Goal: Task Accomplishment & Management: Complete application form

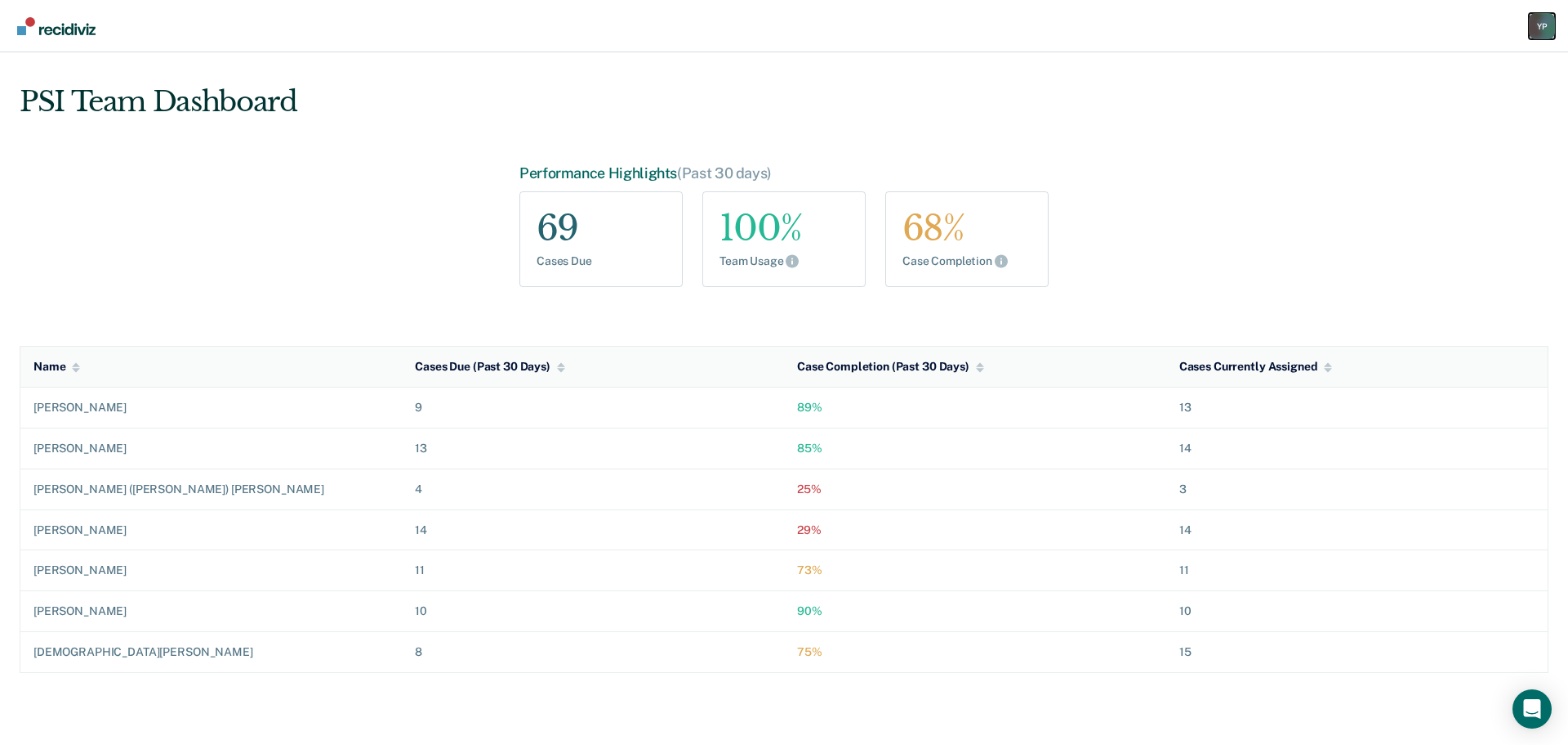
click at [1543, 27] on div "Y P" at bounding box center [1542, 25] width 26 height 26
click at [1391, 102] on link "Go to PSI Case Dashboard" at bounding box center [1458, 105] width 166 height 14
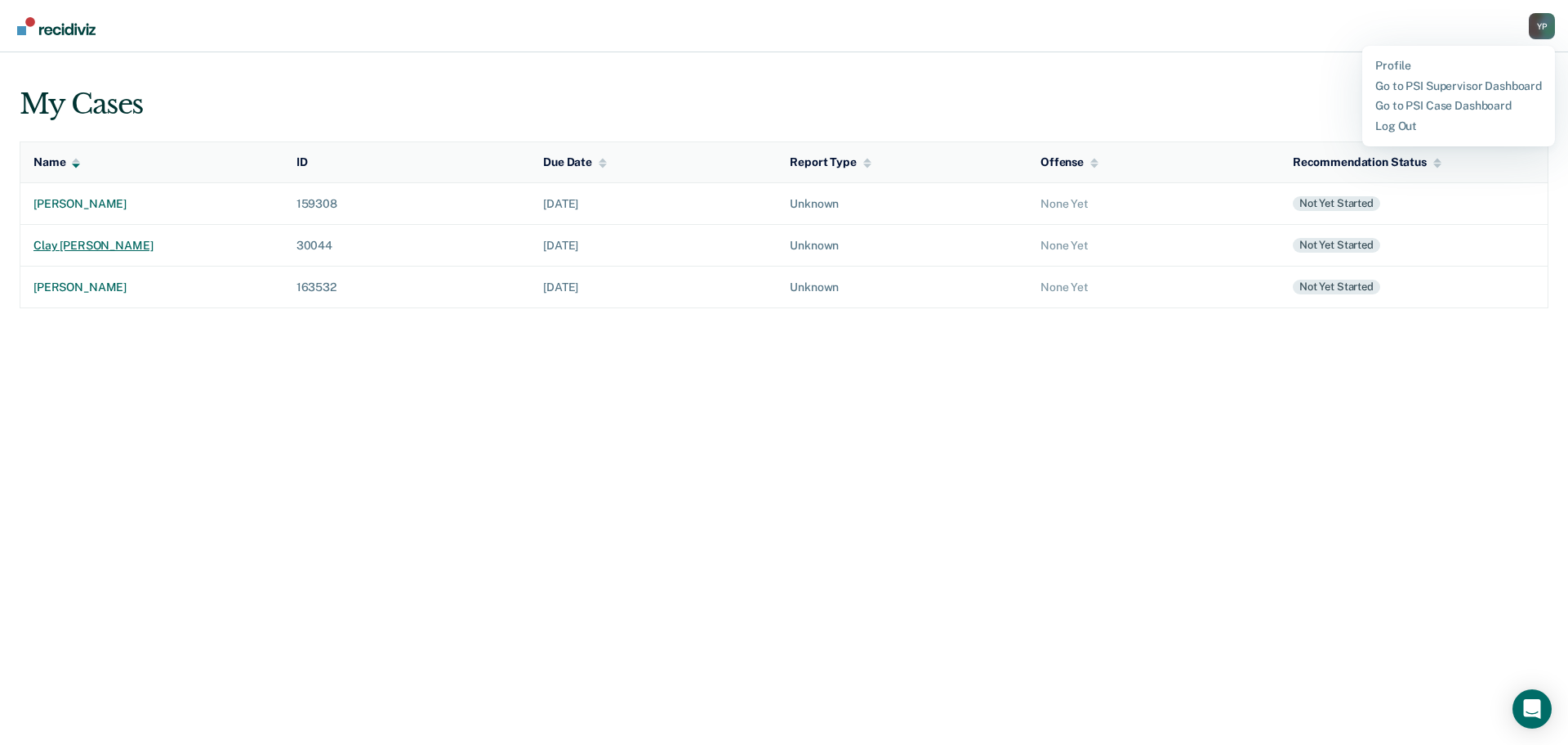
click at [57, 242] on div "clay [PERSON_NAME]" at bounding box center [151, 246] width 237 height 14
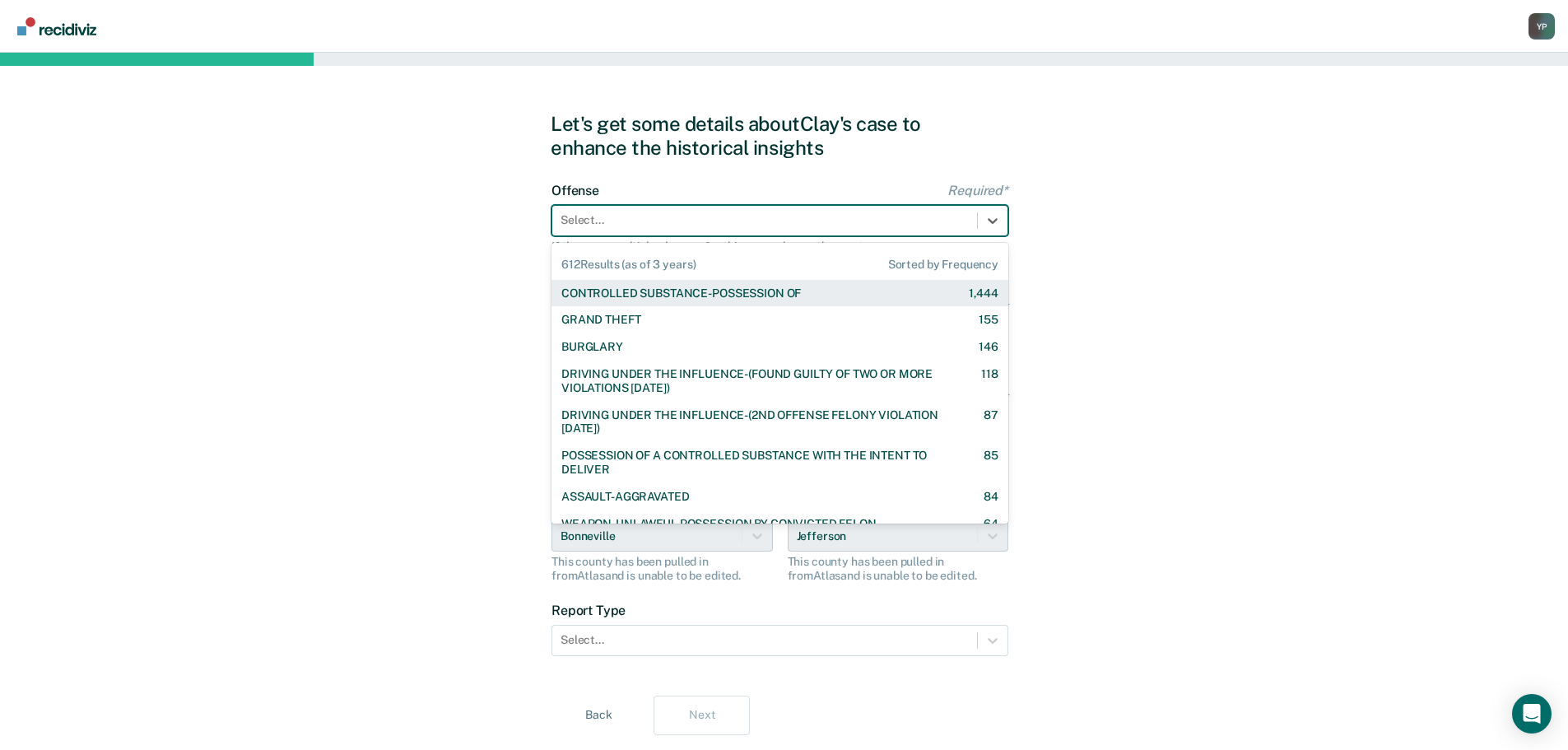
click at [594, 226] on div at bounding box center [764, 220] width 408 height 17
click at [615, 289] on div "CONTROLLED SUBSTANCE-POSSESSION OF" at bounding box center [681, 293] width 240 height 14
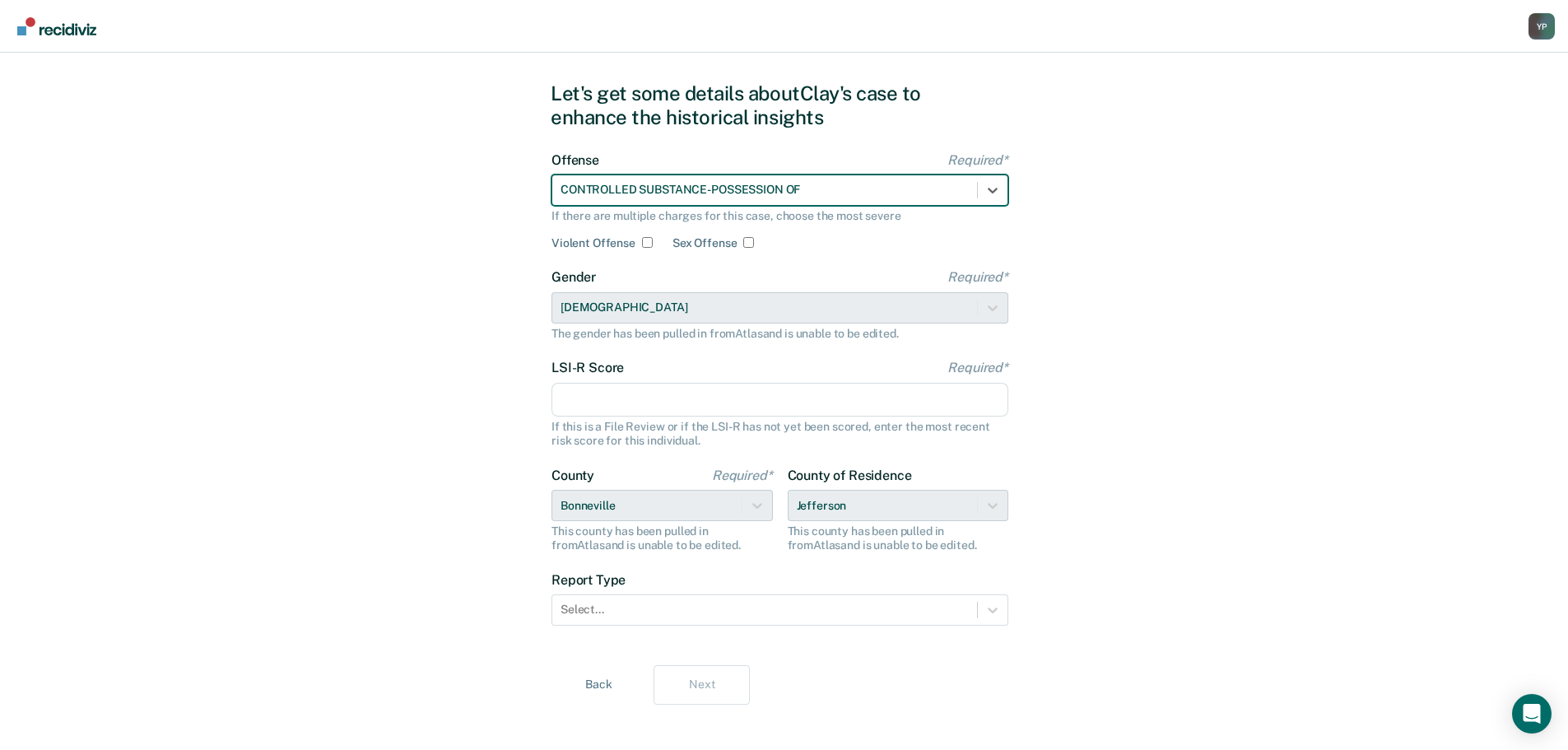
scroll to position [44, 0]
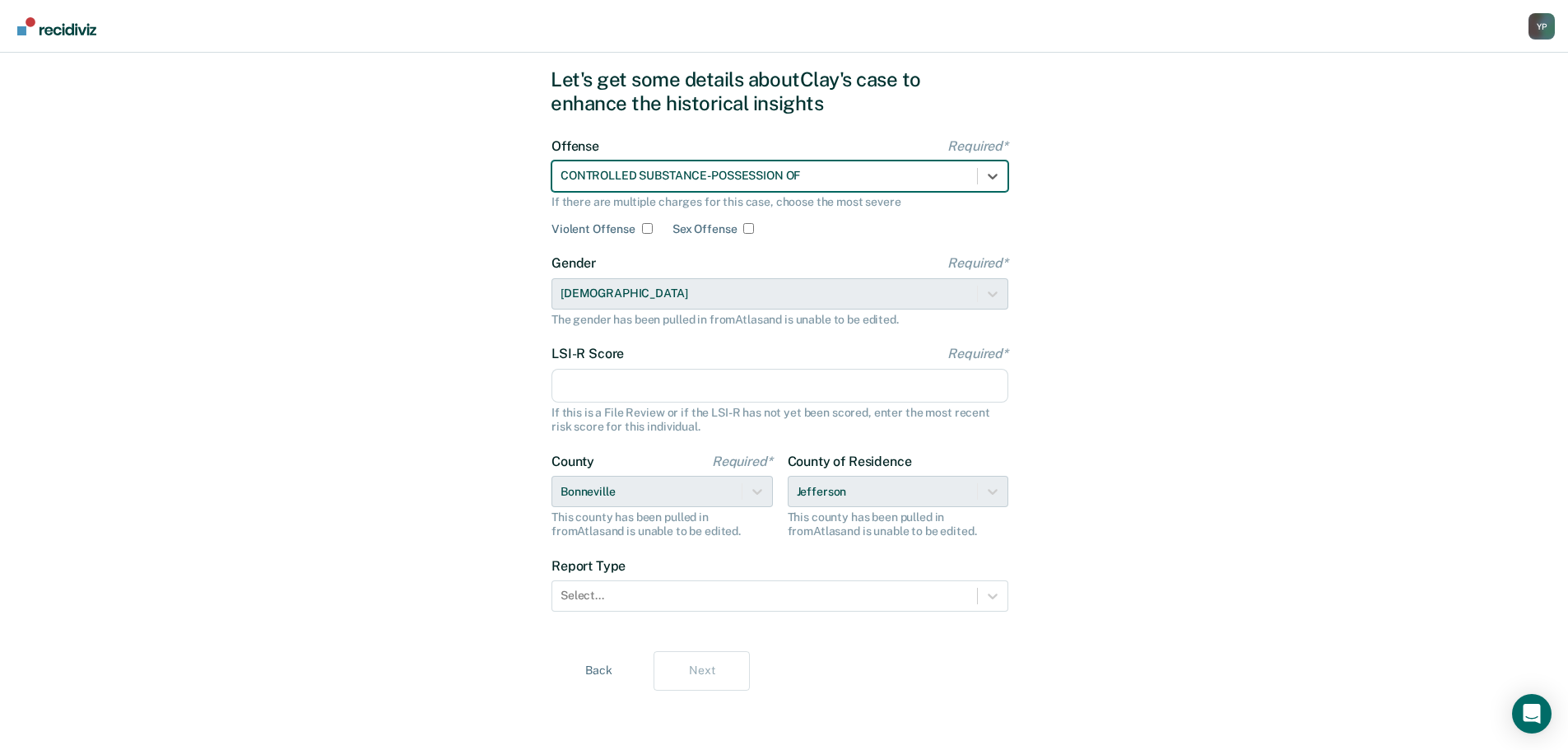
click at [603, 378] on input "LSI-R Score Required*" at bounding box center [780, 386] width 457 height 34
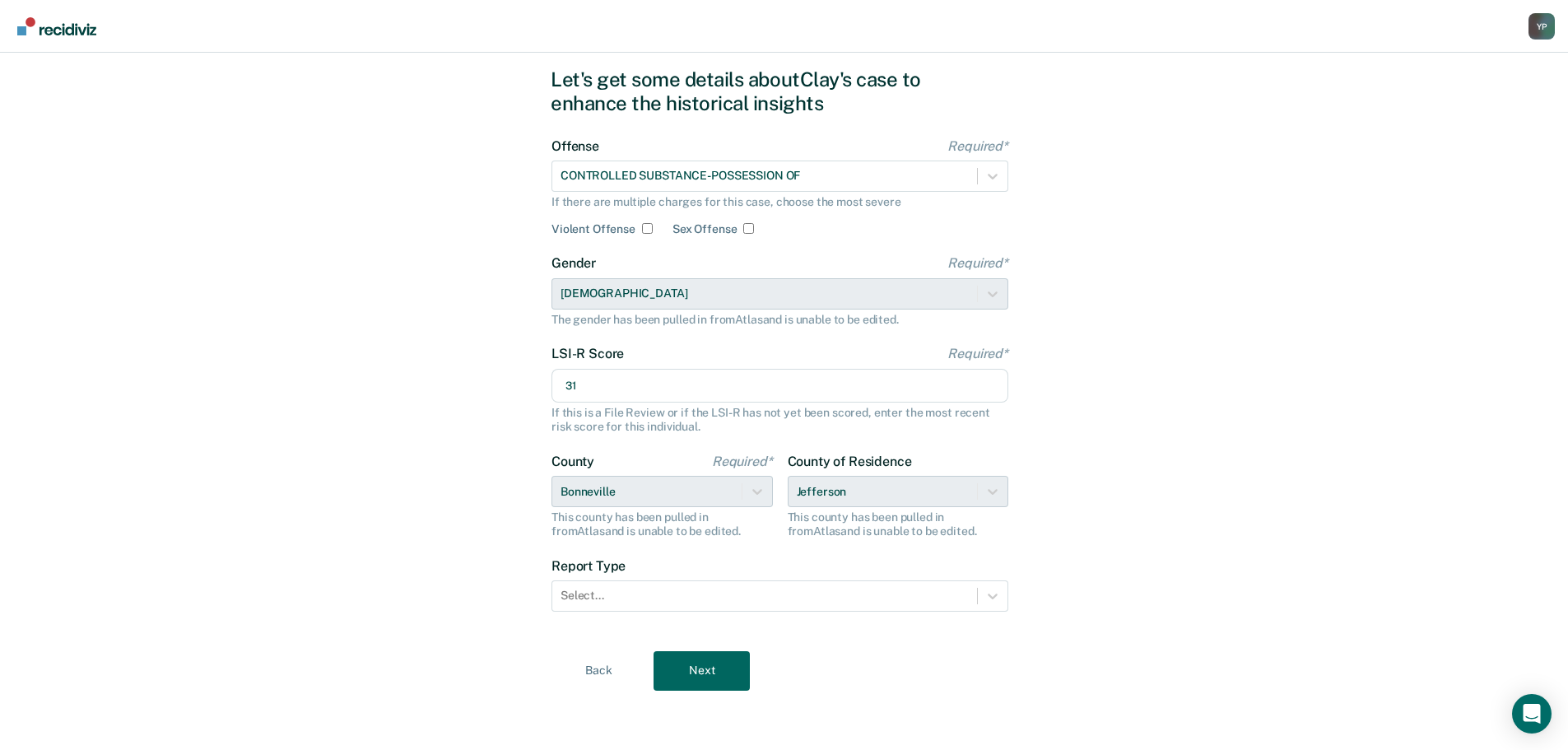
type input "31"
click at [383, 409] on div "Let's get some details about [PERSON_NAME]'s case to enhance the historical ins…" at bounding box center [784, 379] width 1568 height 741
click at [591, 594] on div at bounding box center [764, 595] width 408 height 17
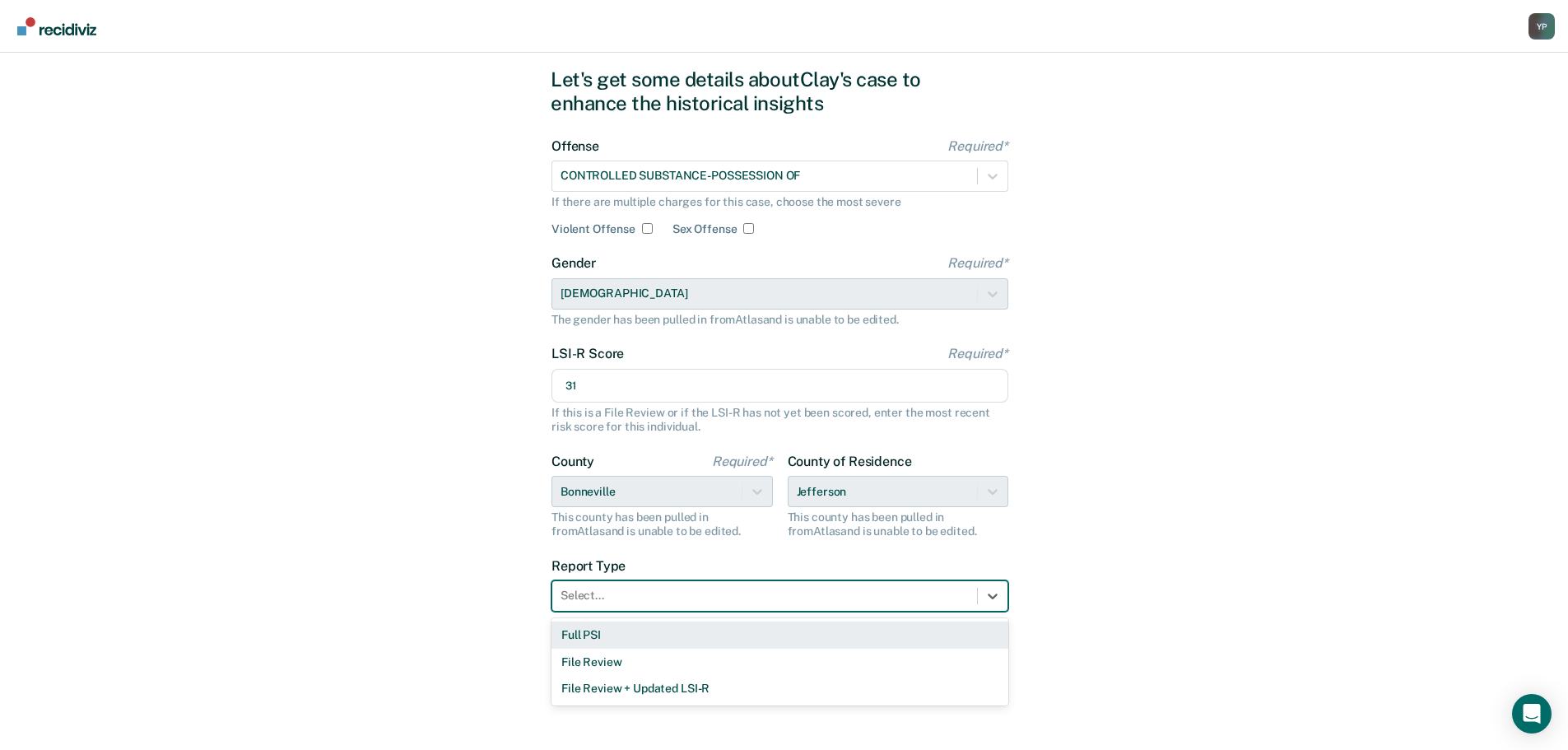
click at [596, 629] on div "Full PSI" at bounding box center [780, 635] width 457 height 27
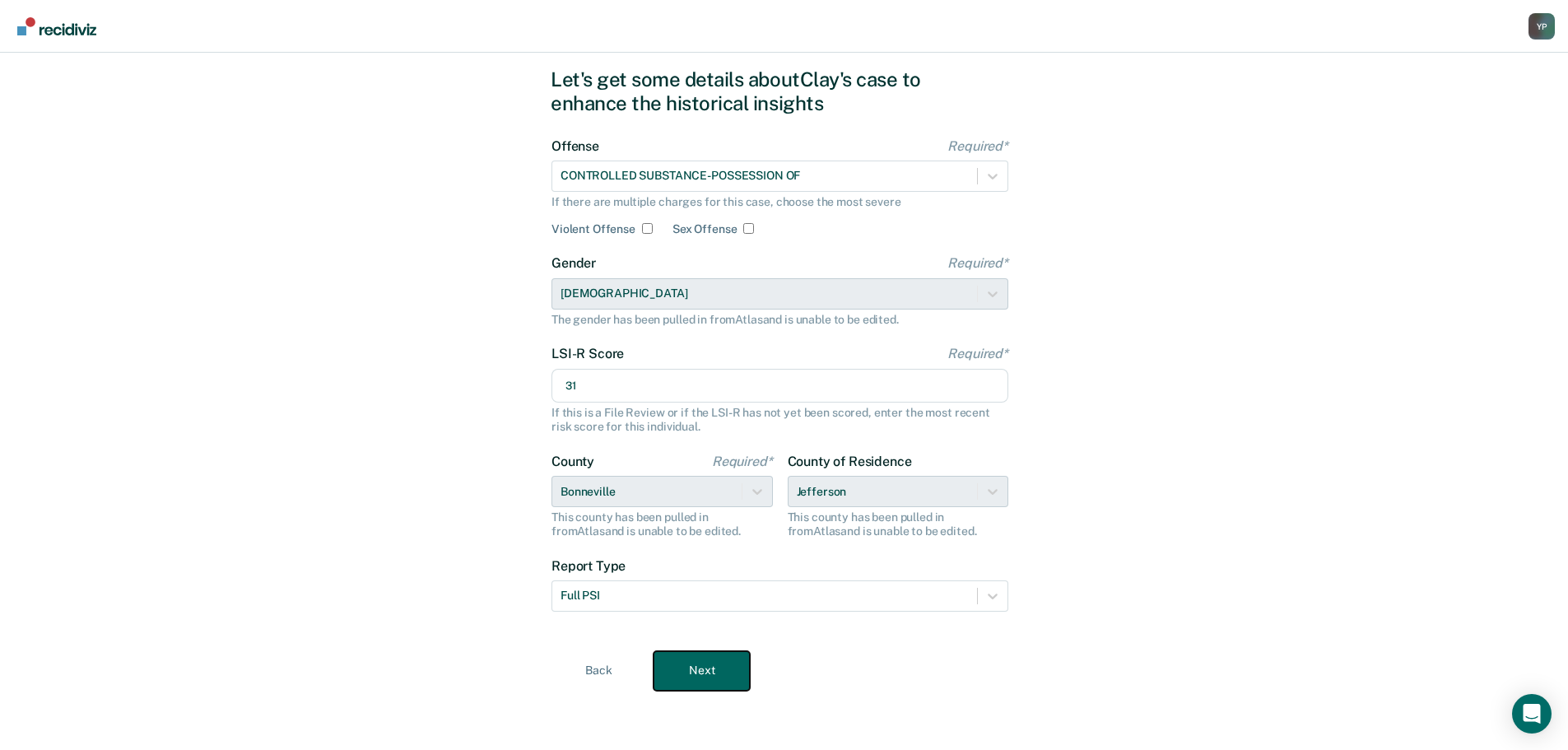
click at [717, 679] on button "Next" at bounding box center [701, 670] width 97 height 39
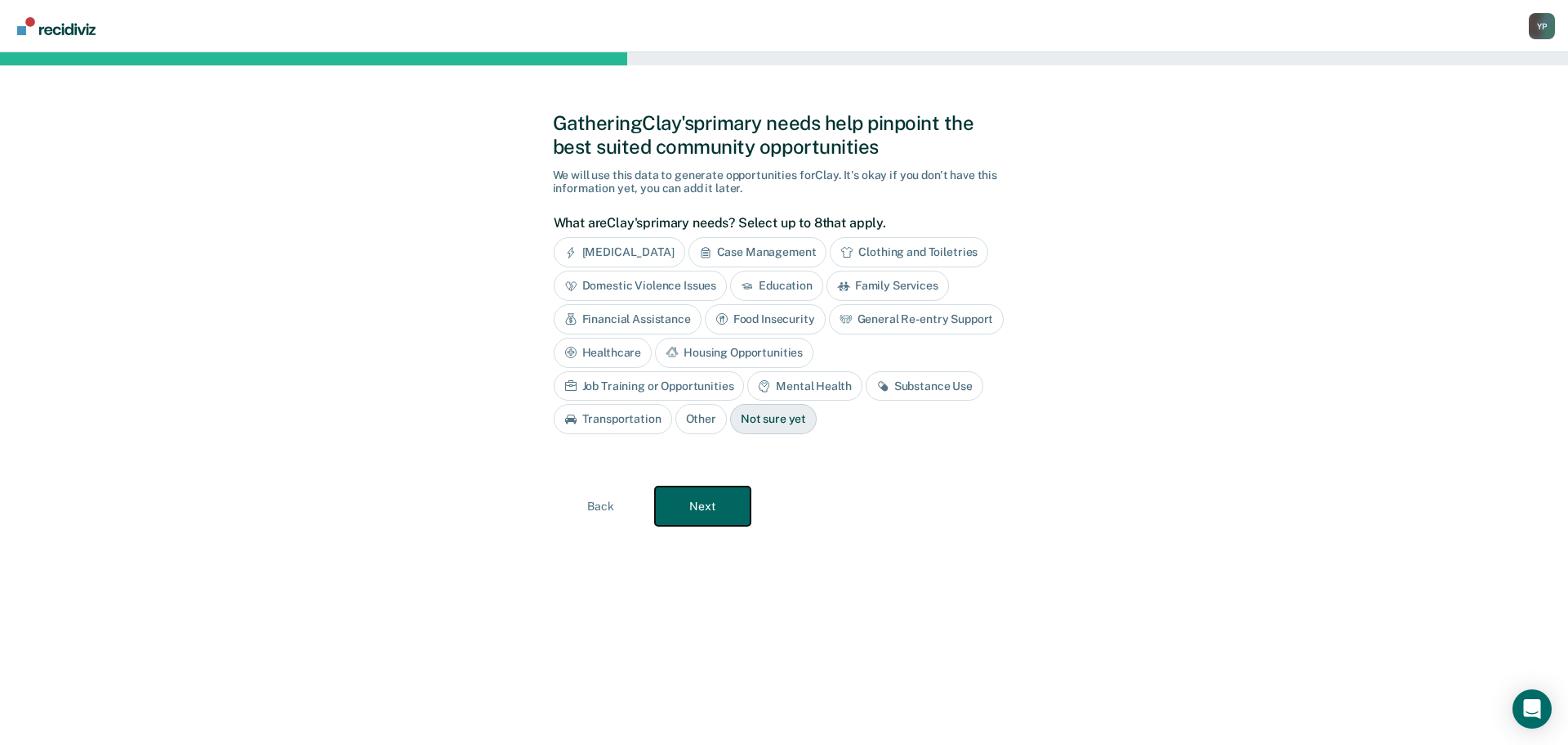
click at [705, 515] on button "Next" at bounding box center [703, 505] width 96 height 39
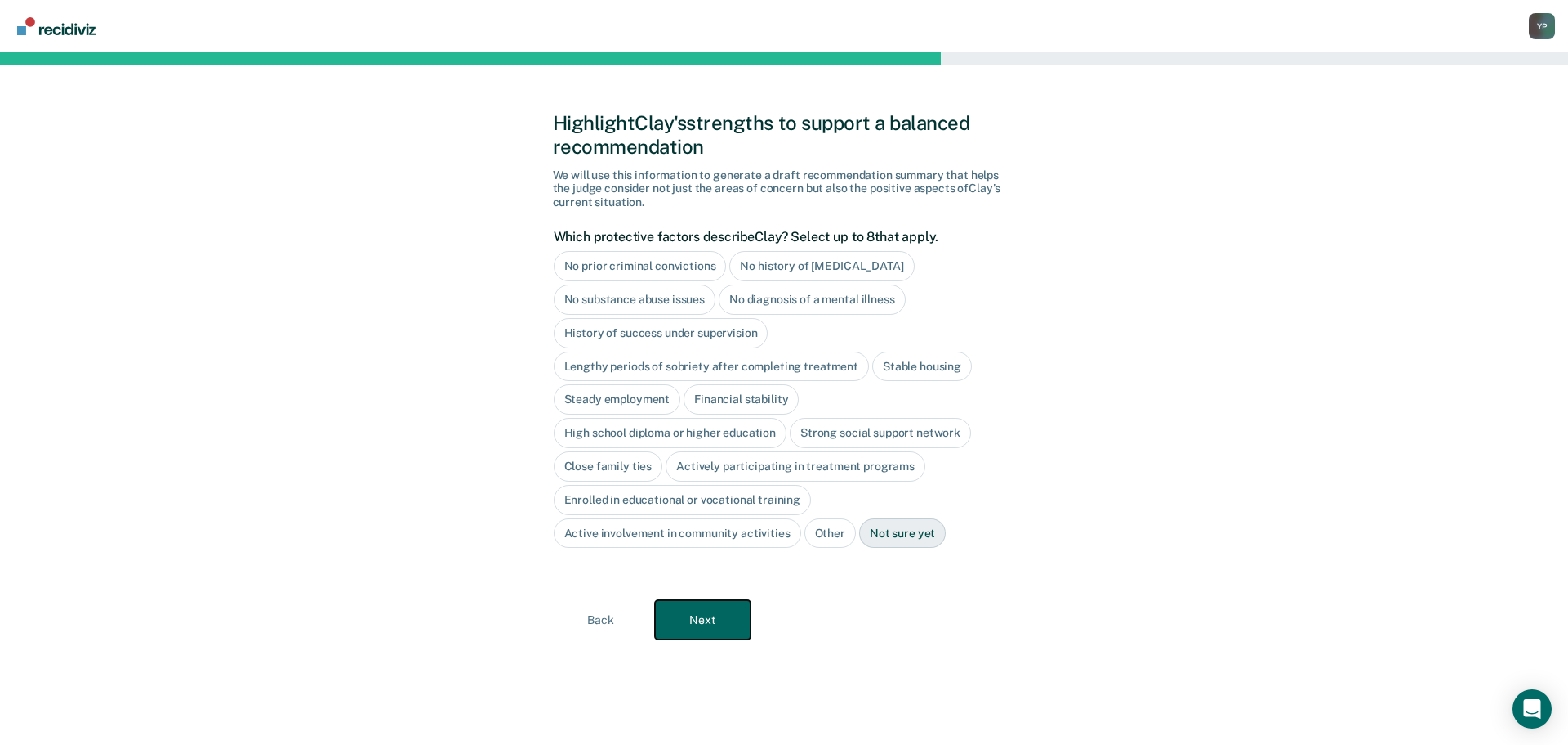
click at [696, 629] on button "Next" at bounding box center [703, 619] width 96 height 39
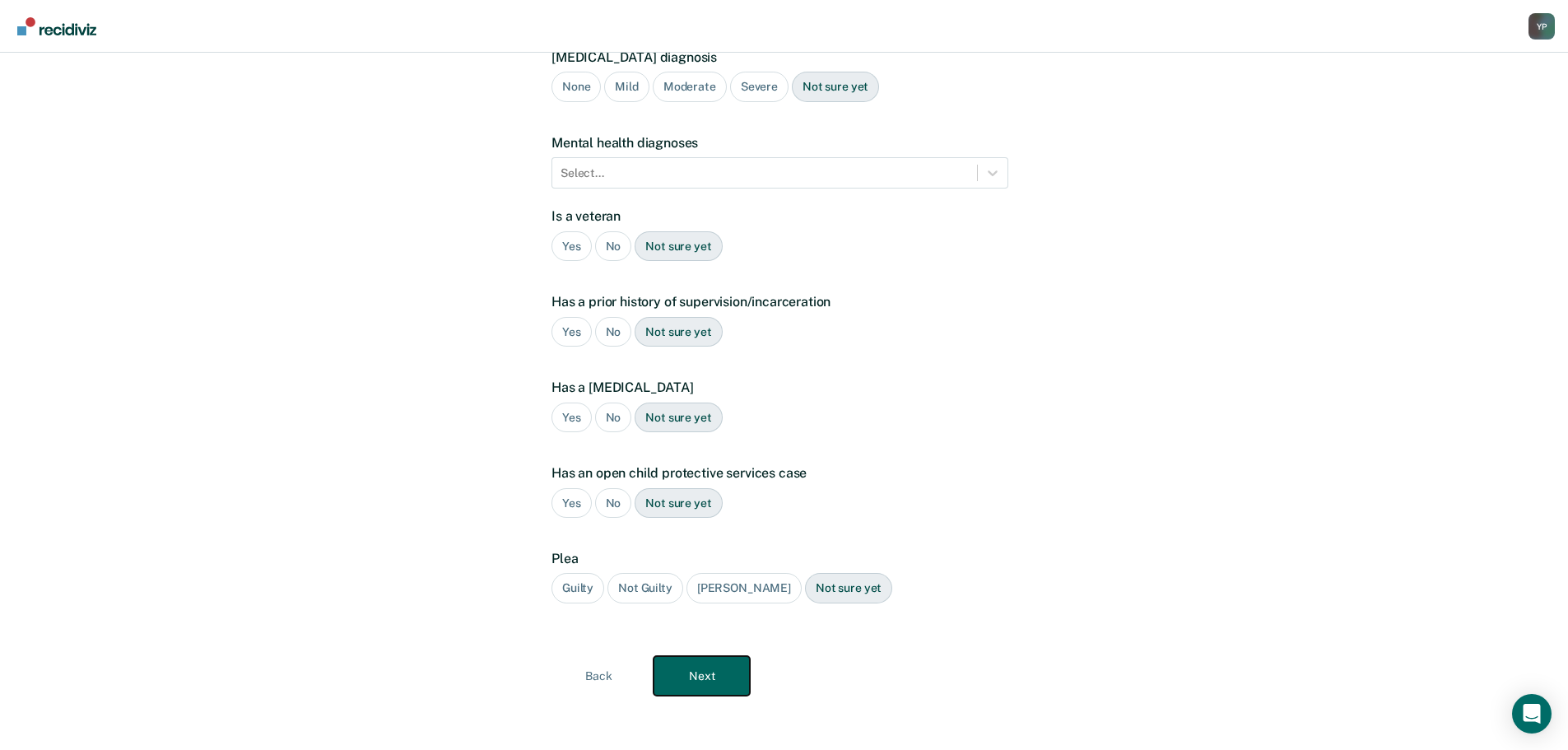
scroll to position [172, 0]
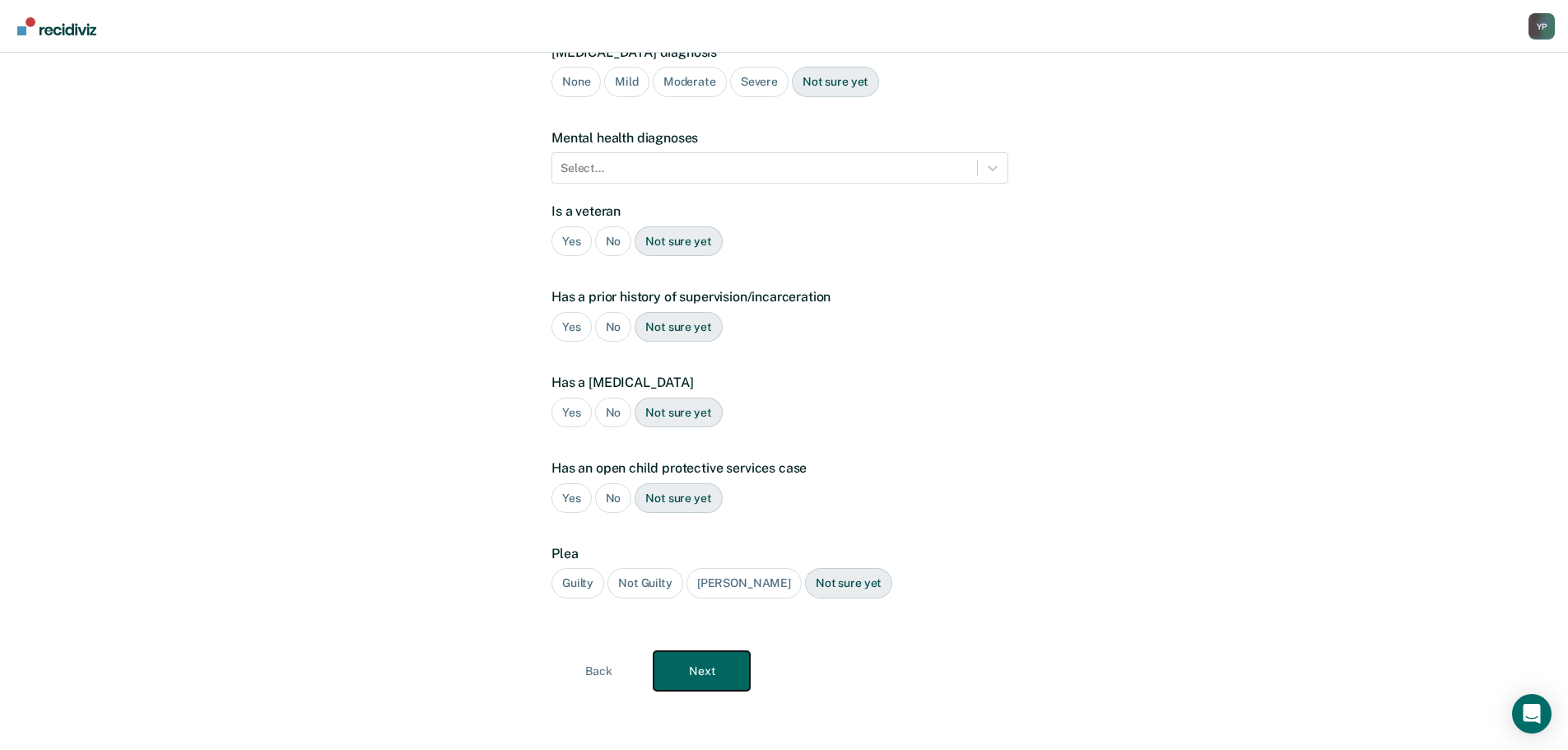
click at [725, 674] on button "Next" at bounding box center [701, 670] width 97 height 39
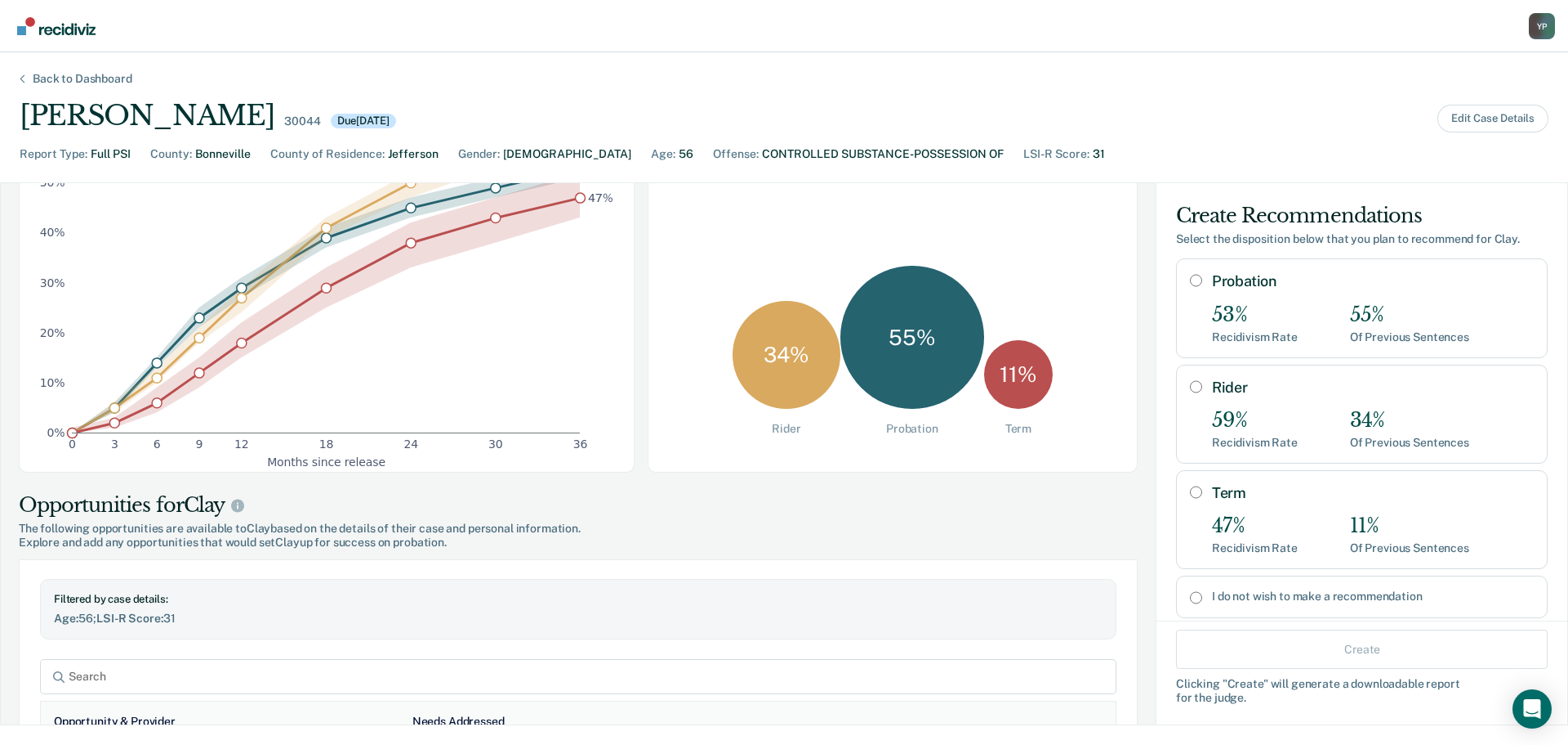
scroll to position [163, 0]
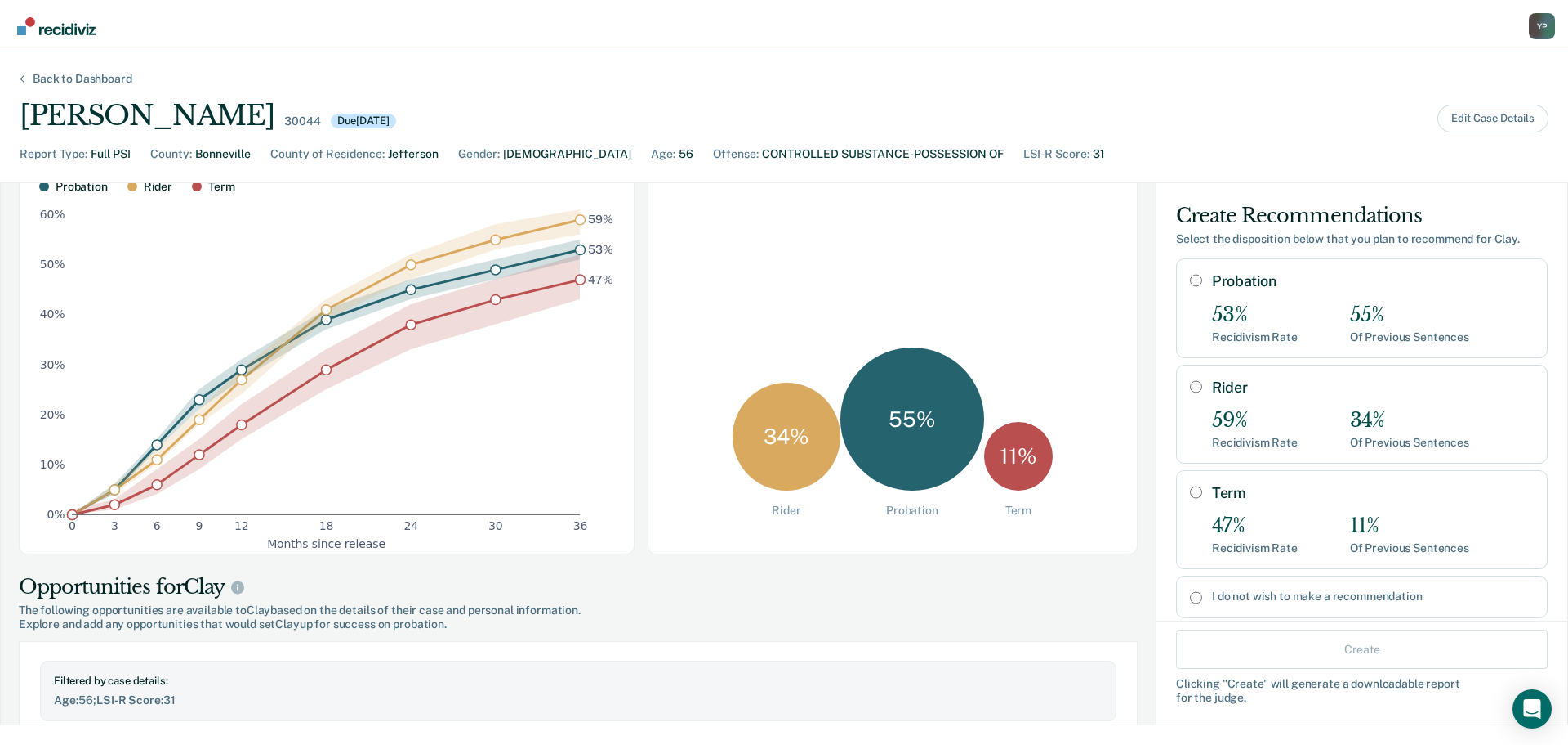
click at [1256, 399] on div "Rider 59% Recidivism Rate 34% Of Previous Sentences" at bounding box center [1373, 414] width 322 height 71
radio input "true"
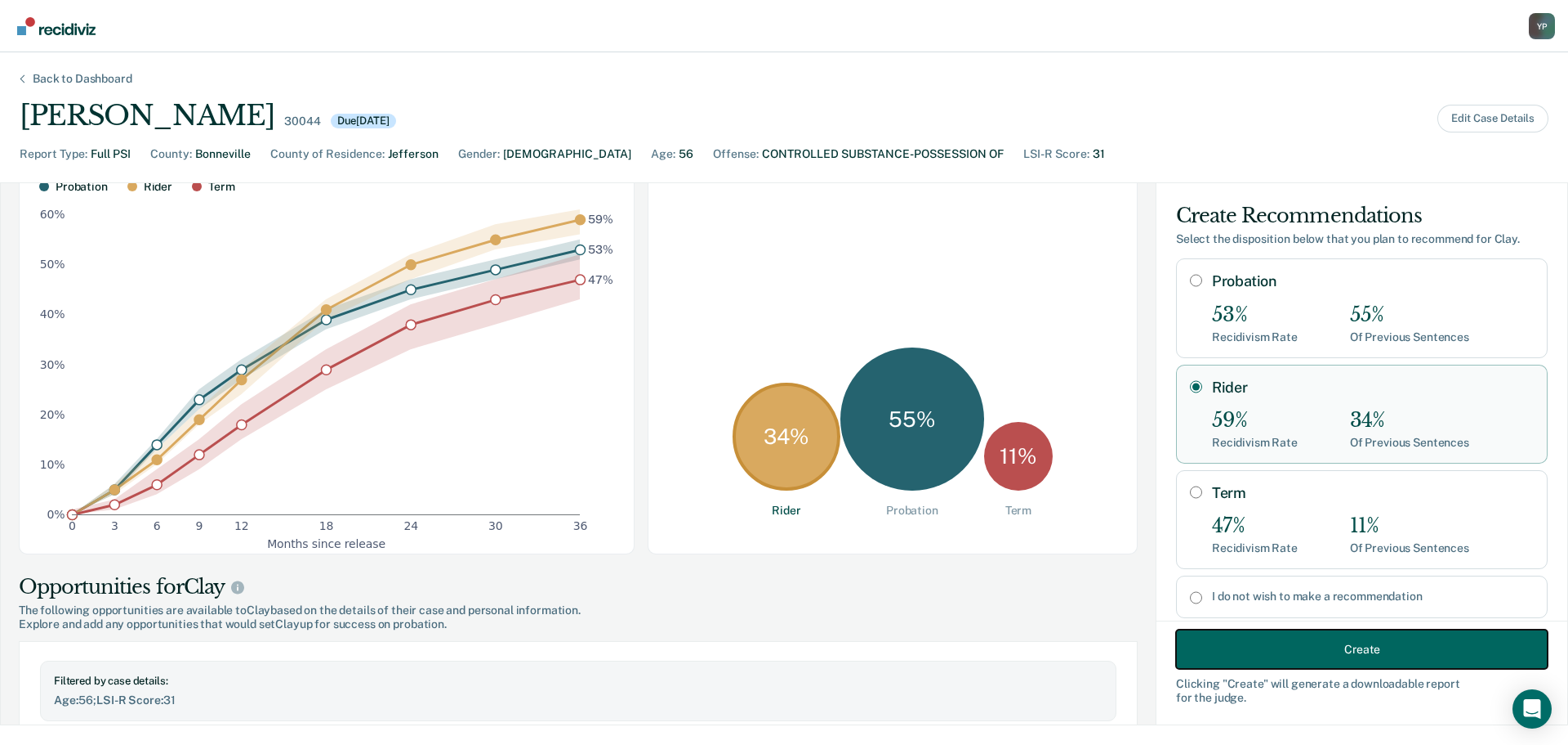
click at [1275, 642] on button "Create" at bounding box center [1362, 649] width 372 height 39
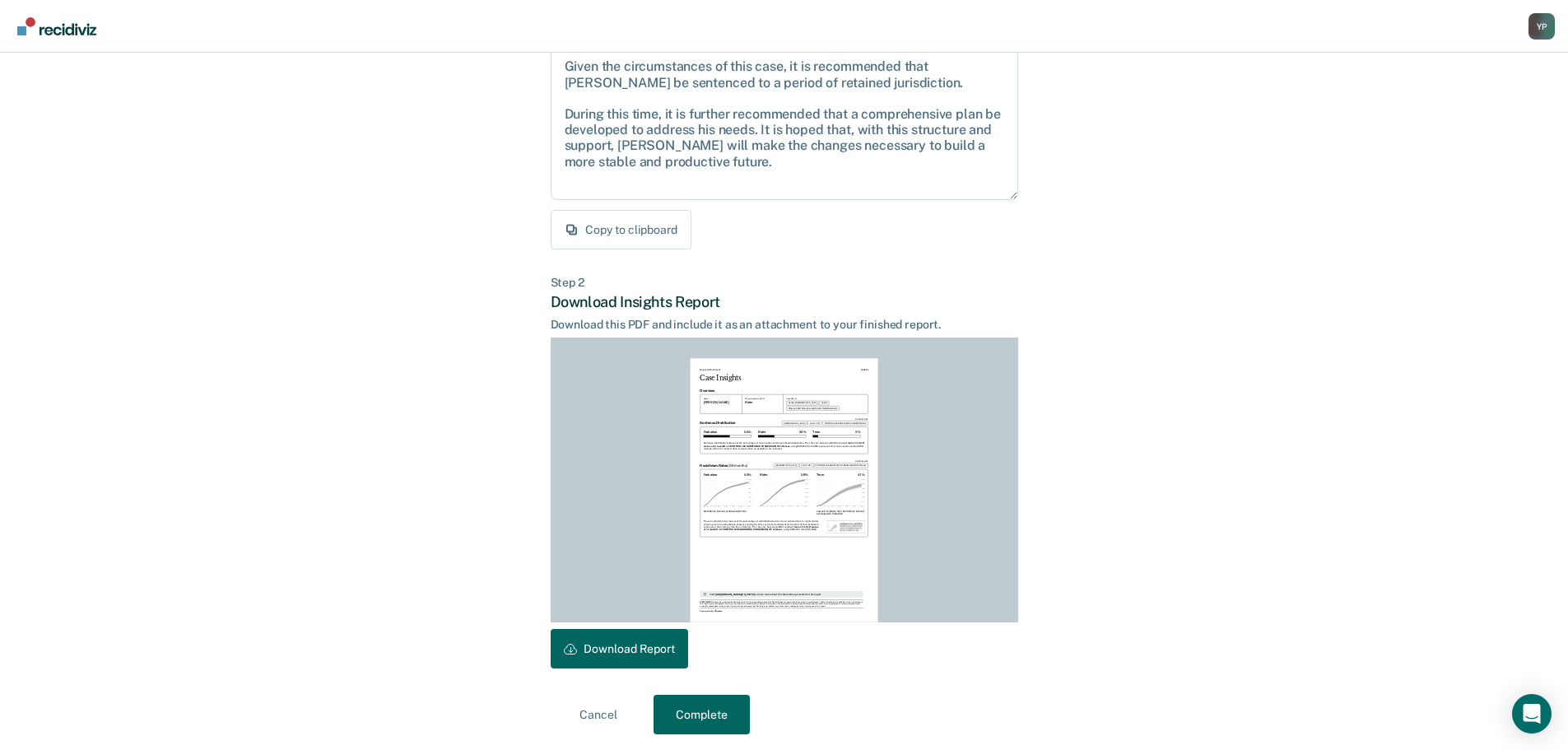
scroll to position [188, 0]
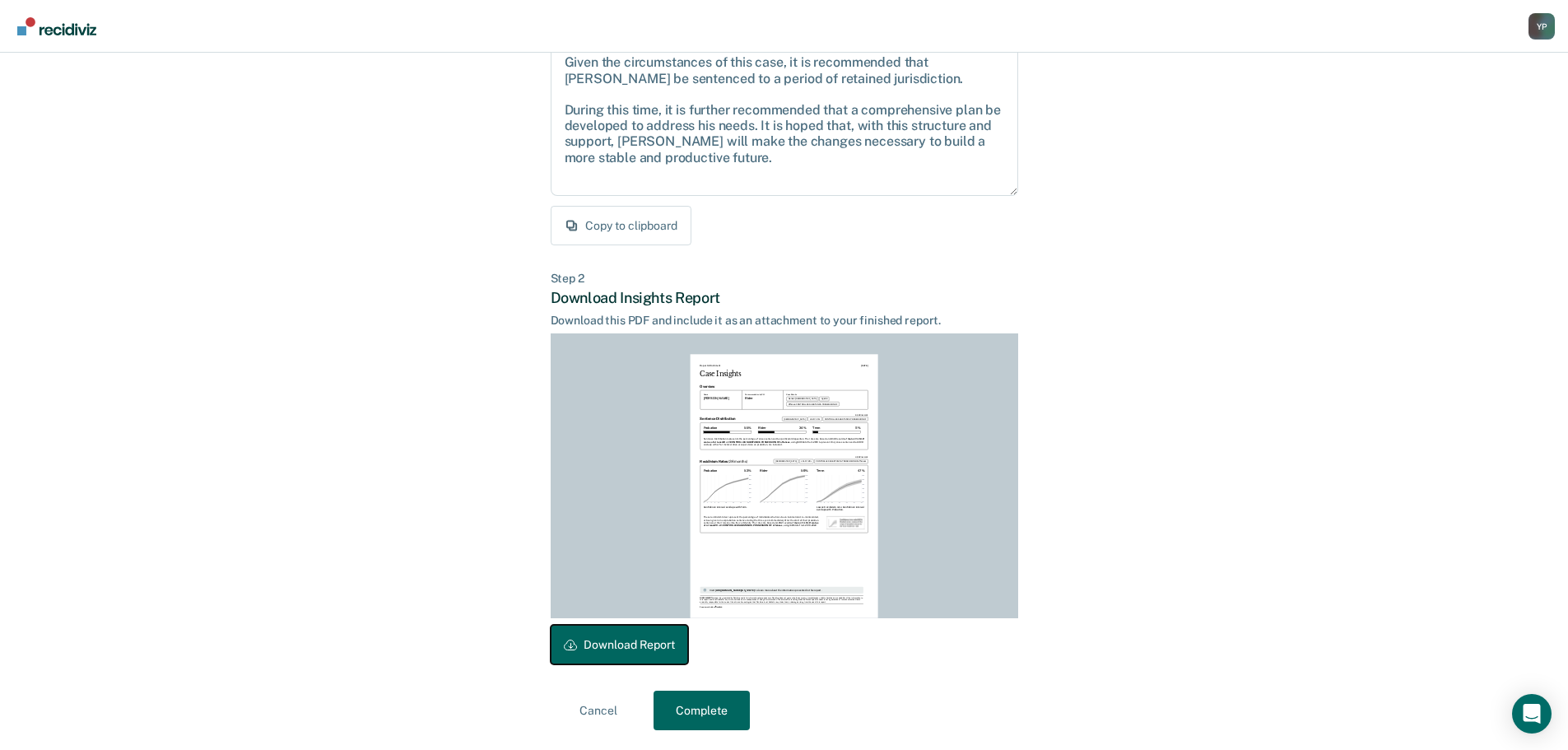
click at [603, 642] on button "Download Report" at bounding box center [619, 644] width 138 height 39
drag, startPoint x: 727, startPoint y: 703, endPoint x: 544, endPoint y: 570, distance: 226.2
click at [727, 703] on button "Complete" at bounding box center [701, 710] width 97 height 39
